Goal: Information Seeking & Learning: Find specific fact

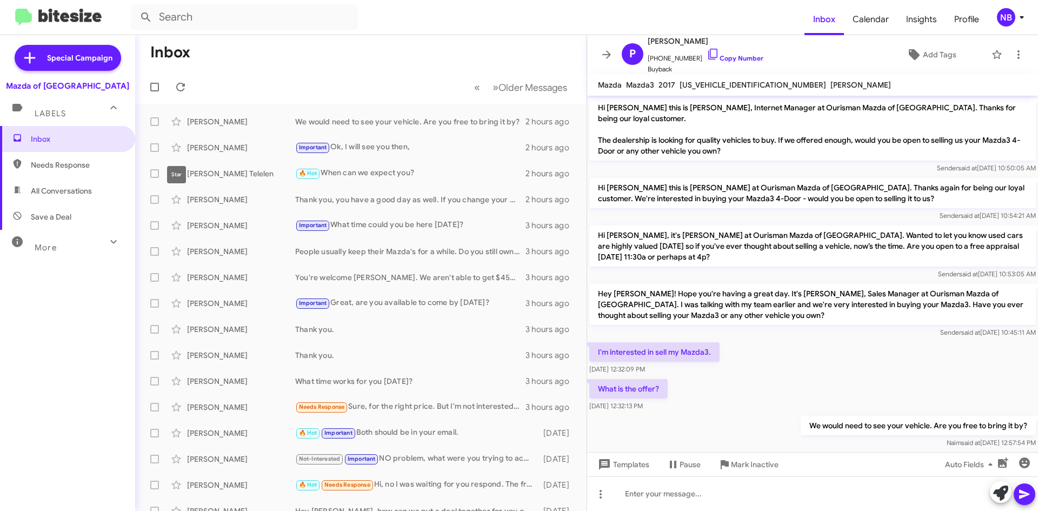
scroll to position [6, 0]
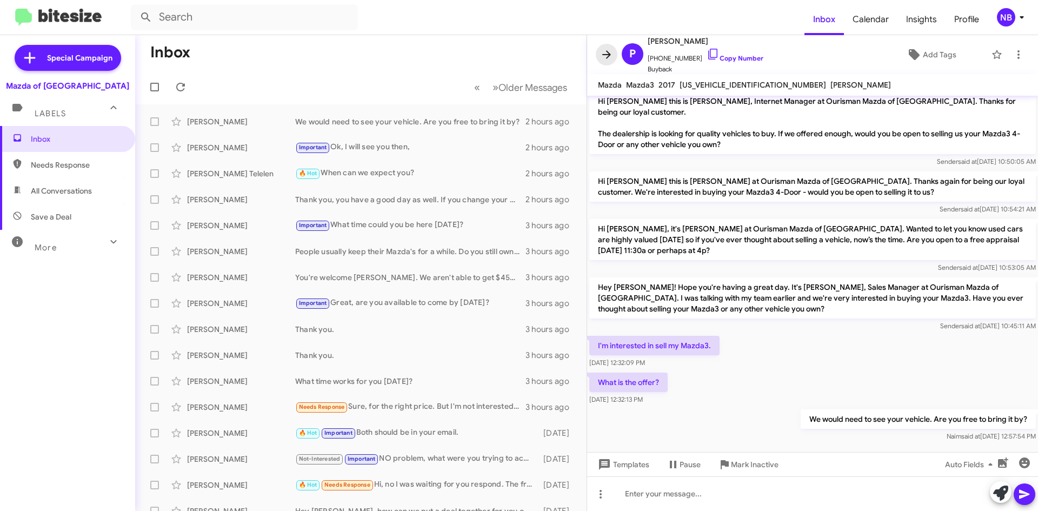
click at [612, 48] on icon at bounding box center [606, 54] width 13 height 13
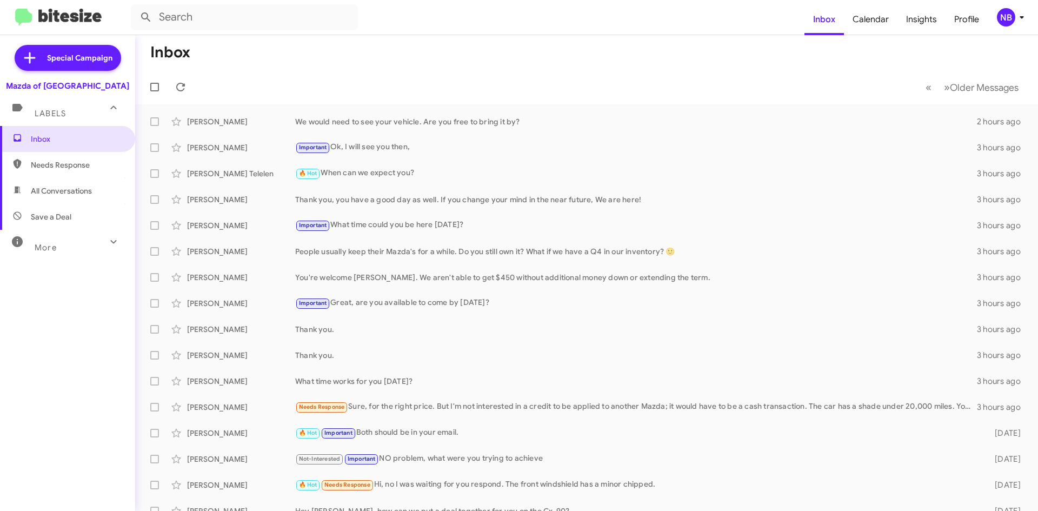
click at [370, 23] on form at bounding box center [467, 17] width 673 height 26
click at [247, 21] on input "text" at bounding box center [244, 17] width 227 height 26
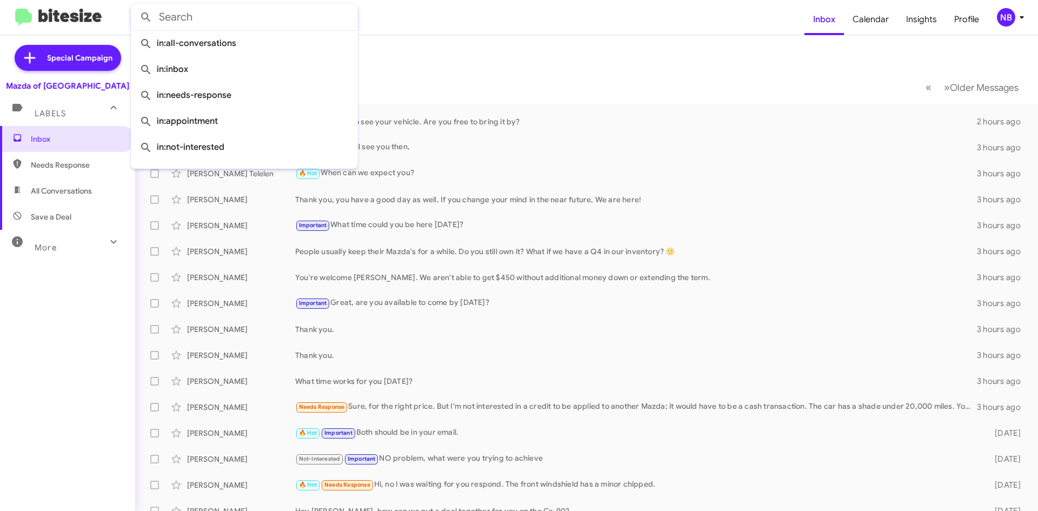
paste input "[PHONE_NUMBER]"
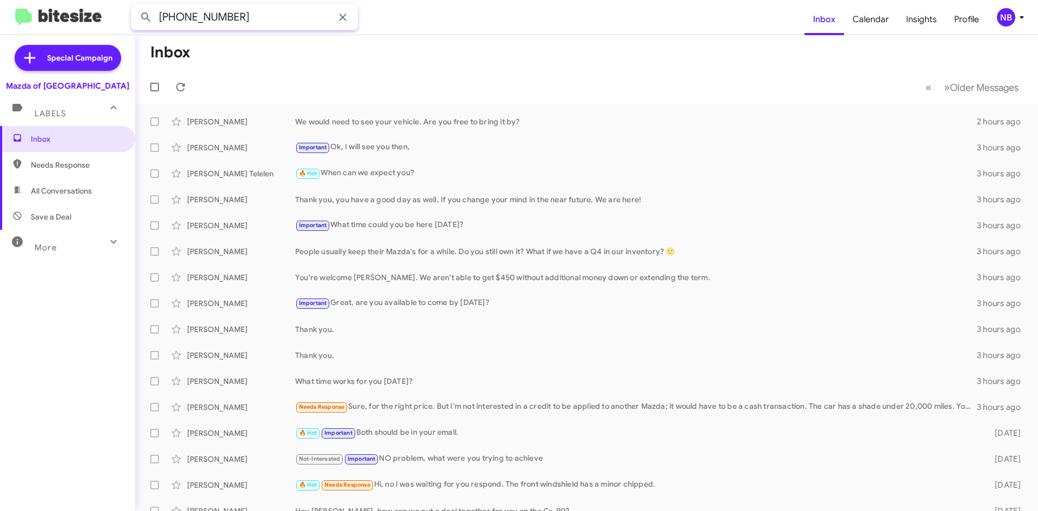
click at [135, 6] on button at bounding box center [146, 17] width 22 height 22
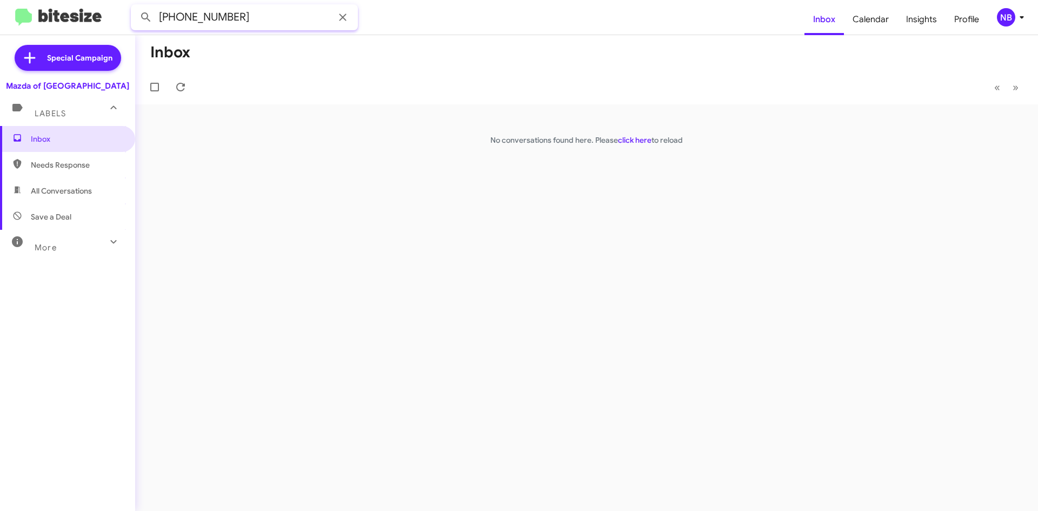
drag, startPoint x: 249, startPoint y: 14, endPoint x: 115, endPoint y: 11, distance: 134.1
click at [115, 11] on mat-toolbar "[PHONE_NUMBER] Inbox Calendar Insights Profile NB" at bounding box center [519, 17] width 1038 height 35
type input "[PERSON_NAME]"
click at [135, 6] on button at bounding box center [146, 17] width 22 height 22
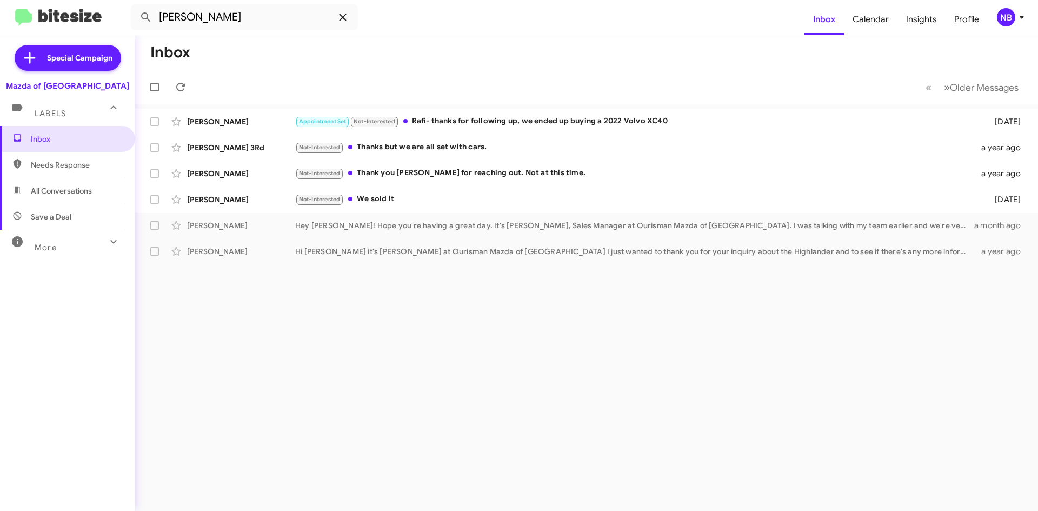
click at [340, 17] on icon at bounding box center [342, 17] width 13 height 13
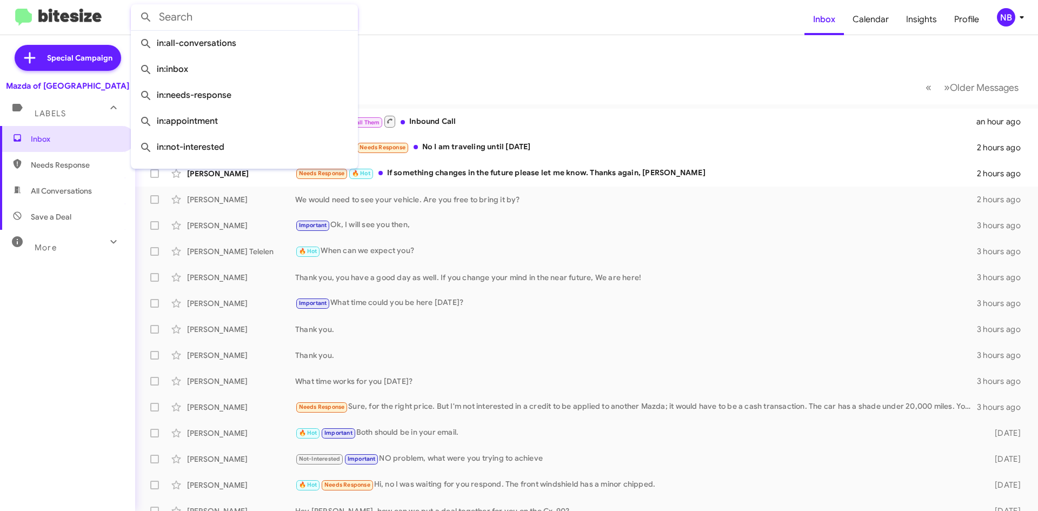
click at [444, 37] on mat-toolbar-row "Inbox" at bounding box center [586, 52] width 902 height 35
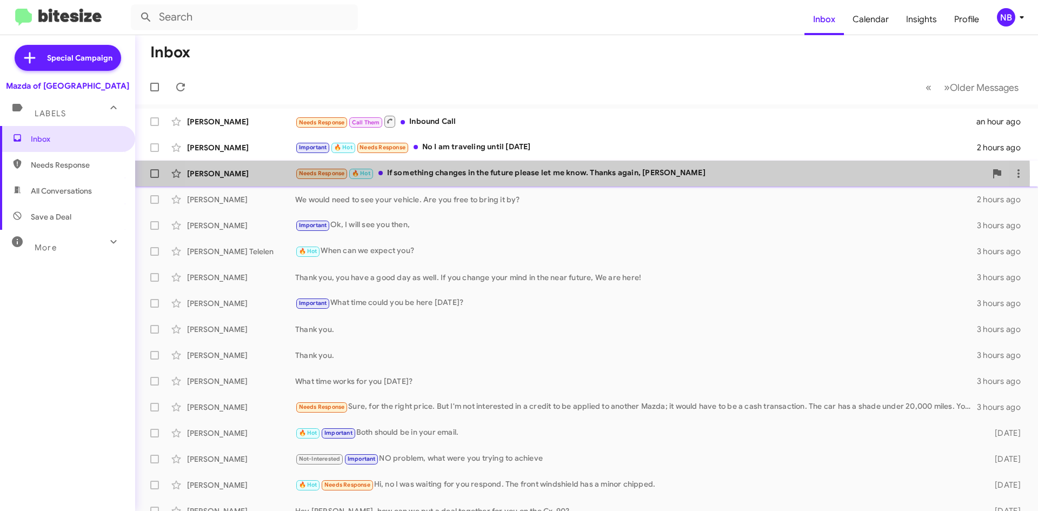
click at [538, 176] on div "Needs Response 🔥 Hot If something changes in the future please let me know. Tha…" at bounding box center [640, 173] width 691 height 12
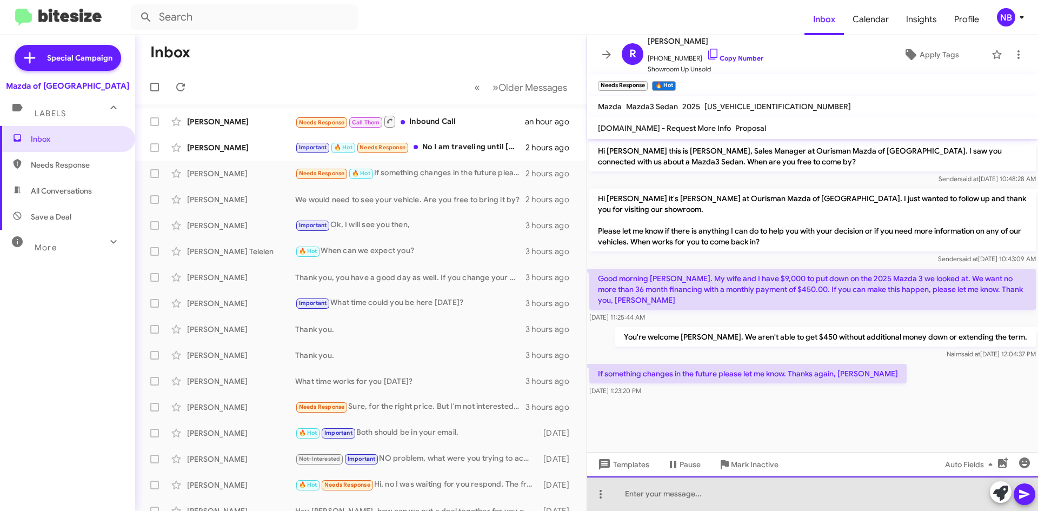
click at [698, 494] on div at bounding box center [812, 493] width 451 height 35
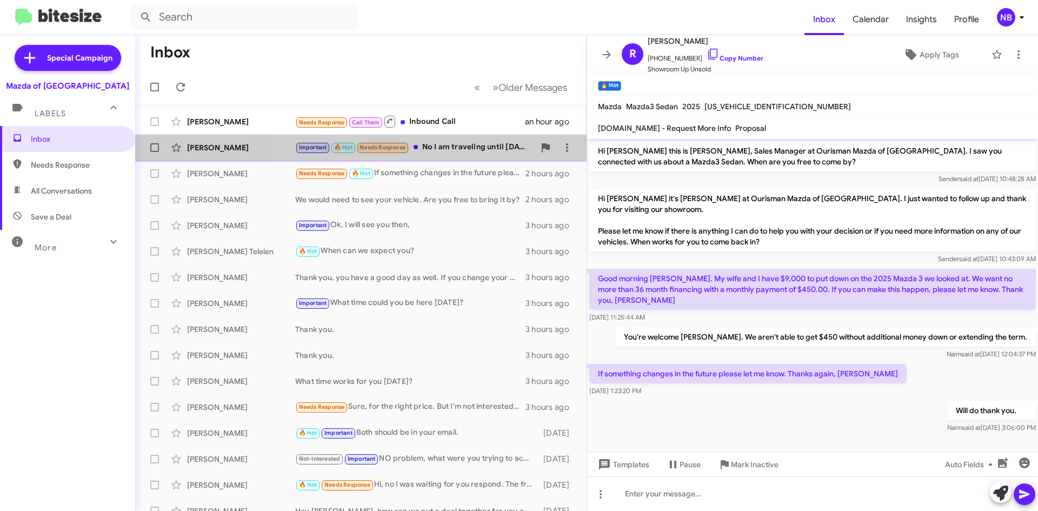
click at [452, 147] on div "Important 🔥 Hot Needs Response No I am traveling until [DATE]" at bounding box center [414, 147] width 239 height 12
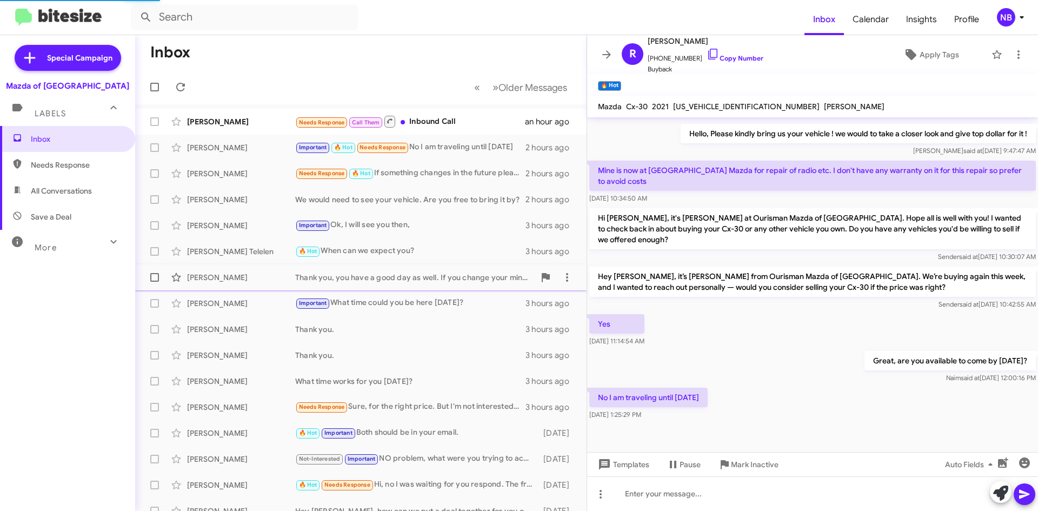
scroll to position [186, 0]
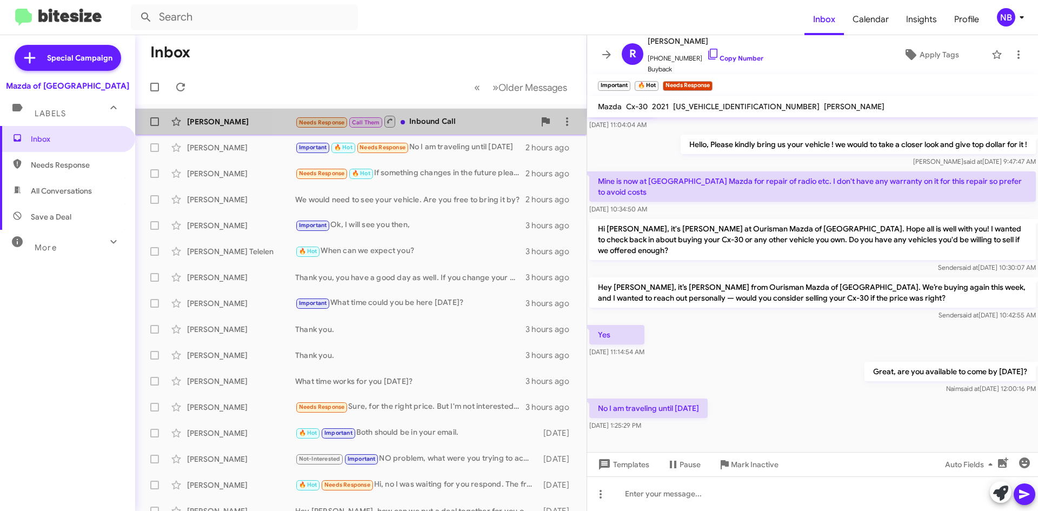
click at [455, 125] on div "Needs Response Call Them Inbound Call" at bounding box center [414, 122] width 239 height 14
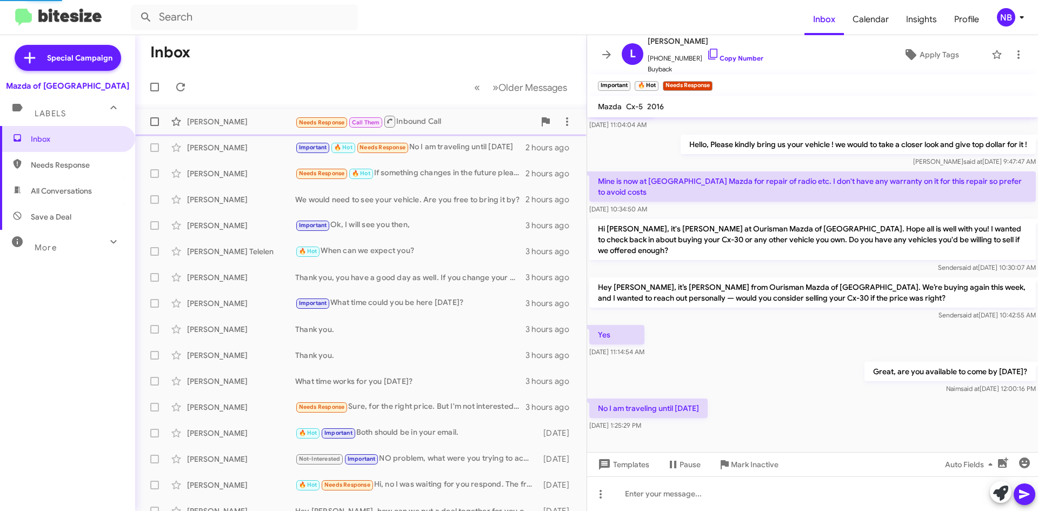
scroll to position [26, 0]
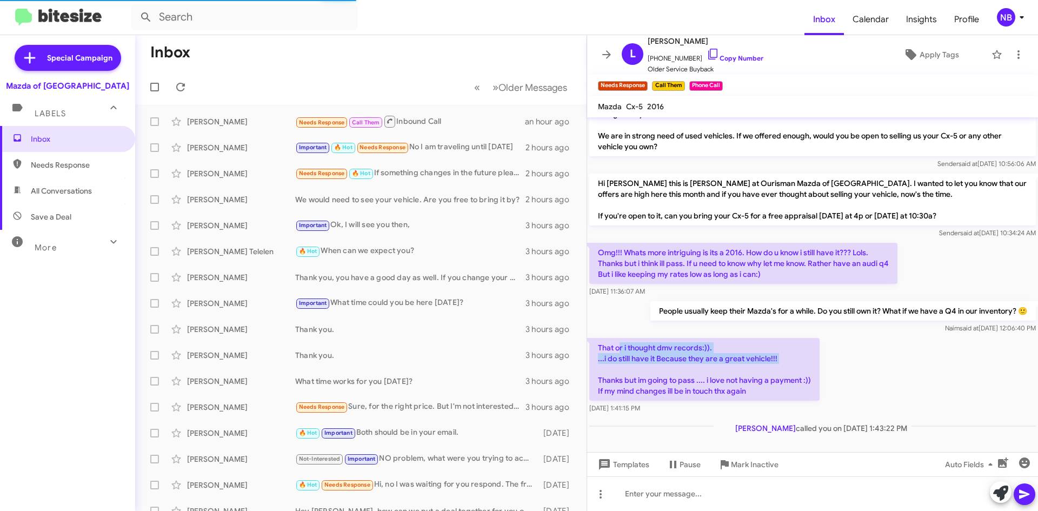
drag, startPoint x: 618, startPoint y: 349, endPoint x: 728, endPoint y: 371, distance: 113.1
click at [728, 371] on p "That or i thought dmv records:)). ...i do still have it Because they are a grea…" at bounding box center [704, 369] width 230 height 63
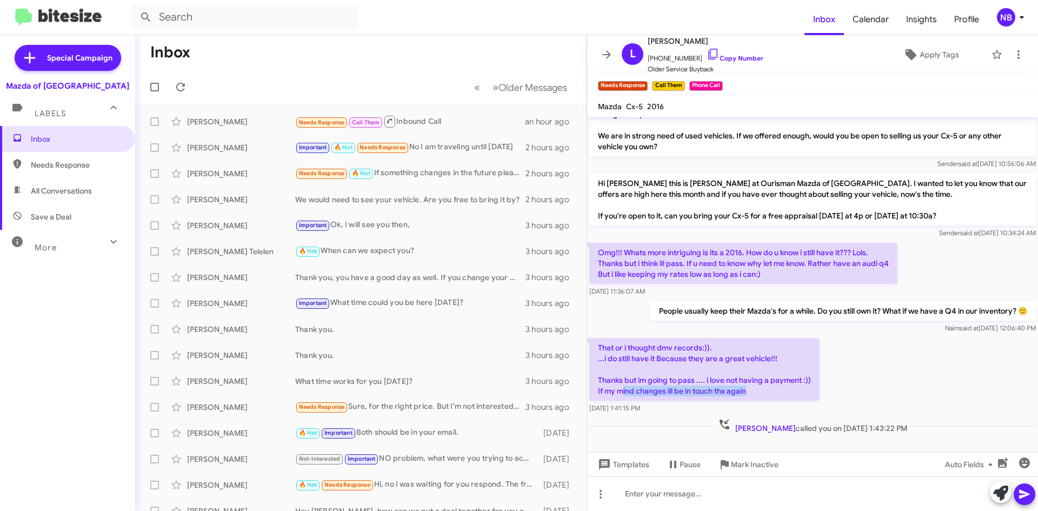
drag, startPoint x: 623, startPoint y: 386, endPoint x: 749, endPoint y: 398, distance: 126.4
click at [749, 398] on p "That or i thought dmv records:)). ...i do still have it Because they are a grea…" at bounding box center [704, 369] width 230 height 63
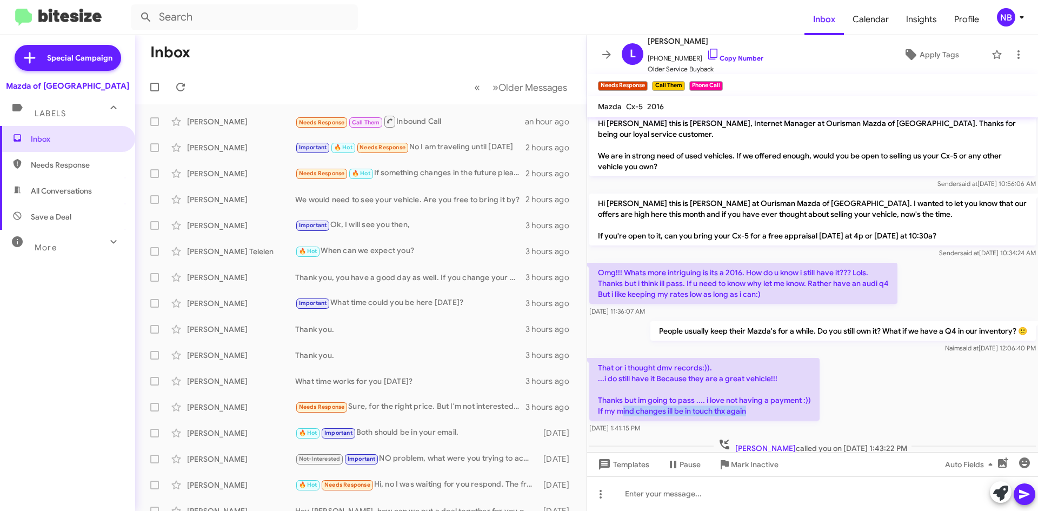
scroll to position [0, 0]
